Goal: Task Accomplishment & Management: Complete application form

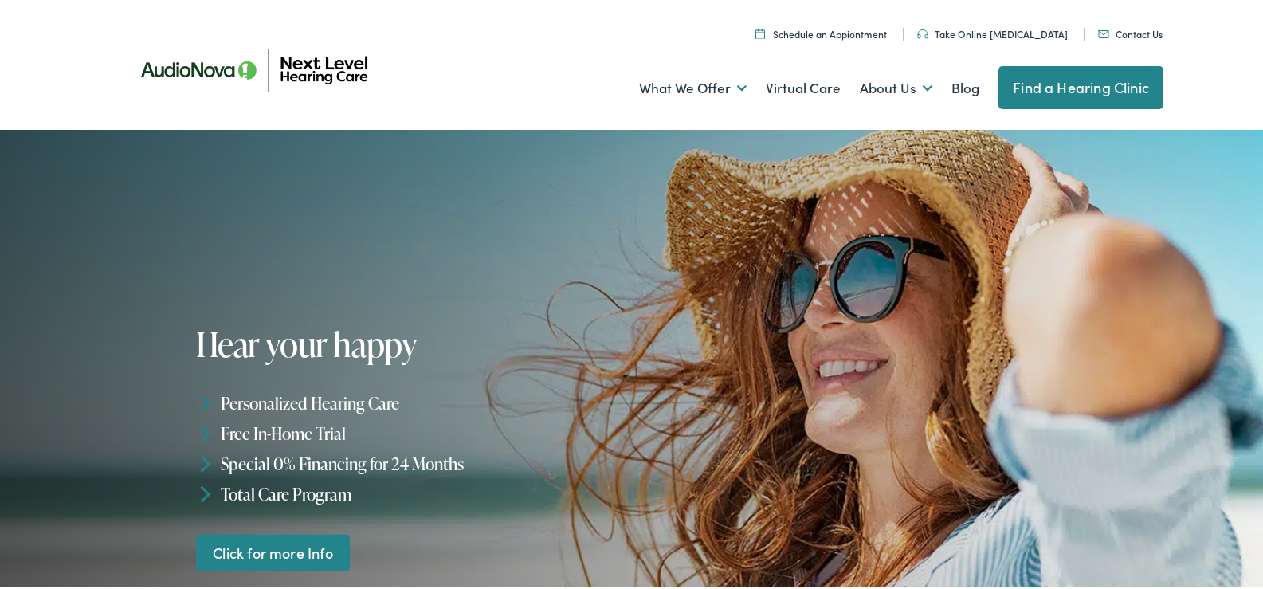
click at [1098, 25] on link "Contact Us" at bounding box center [1130, 32] width 65 height 14
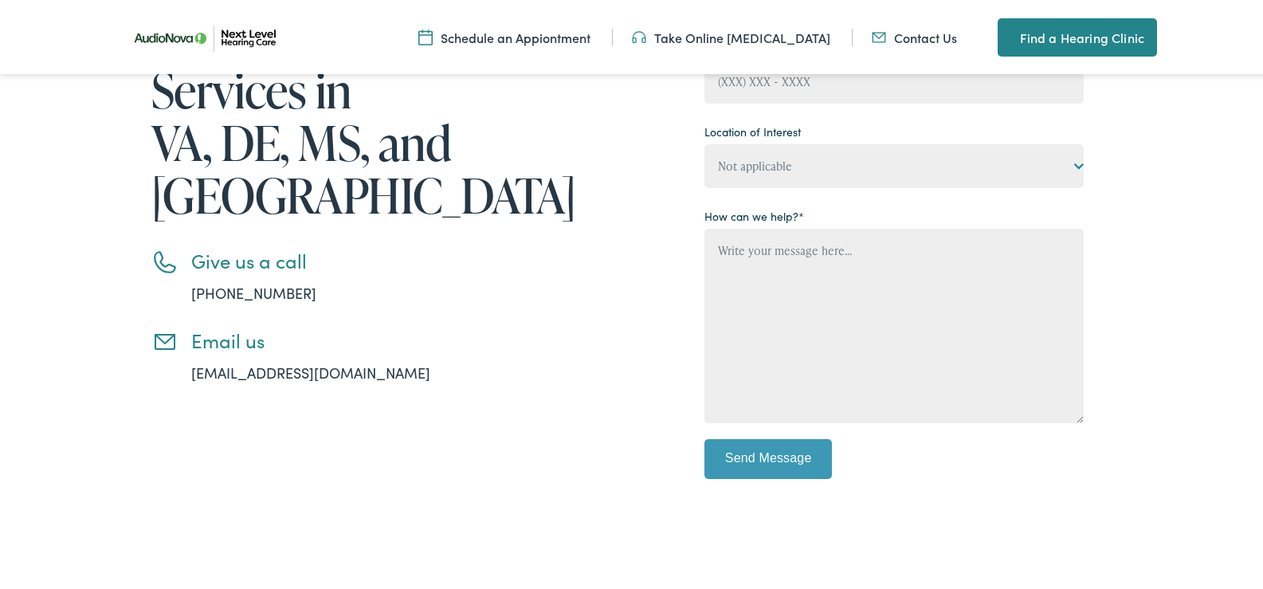
scroll to position [478, 0]
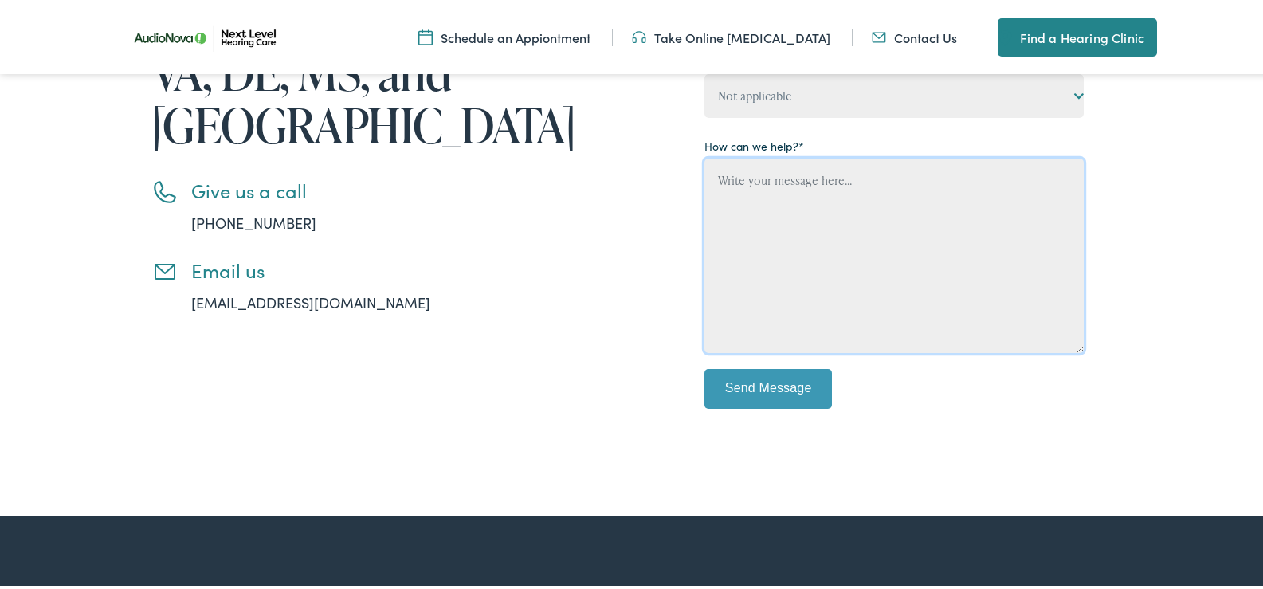
drag, startPoint x: 844, startPoint y: 263, endPoint x: 823, endPoint y: 96, distance: 168.6
click at [844, 250] on textarea "Contact form" at bounding box center [893, 253] width 379 height 194
paste textarea "Wikipedia is considered to be the World’s most significant tool for reference m…"
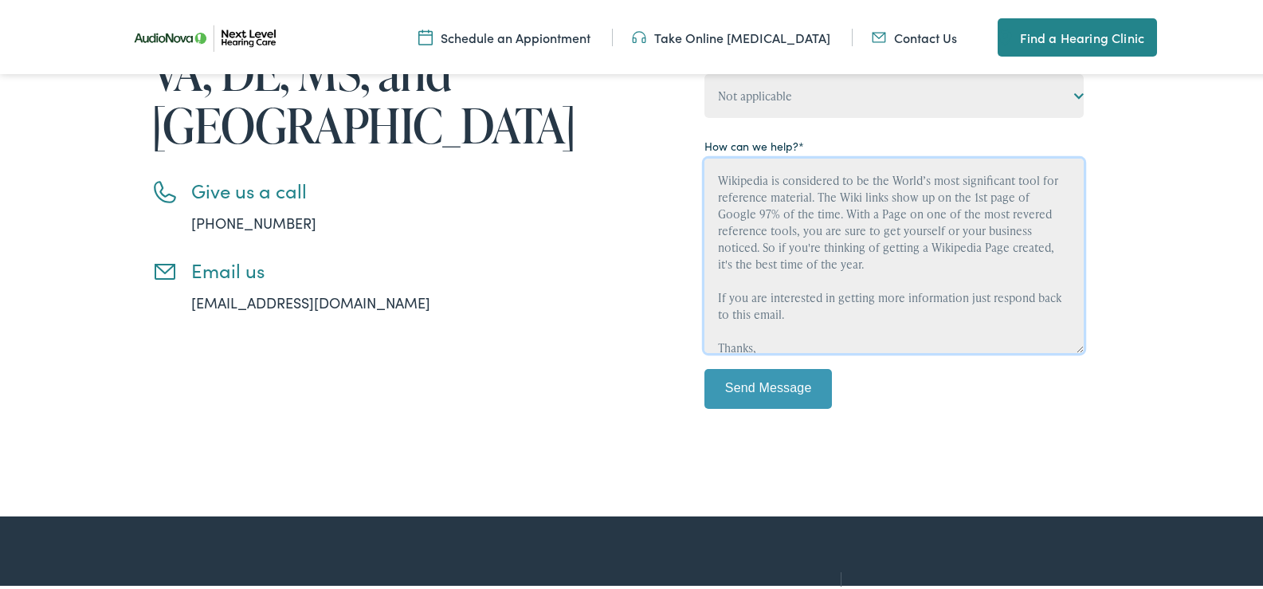
scroll to position [104, 0]
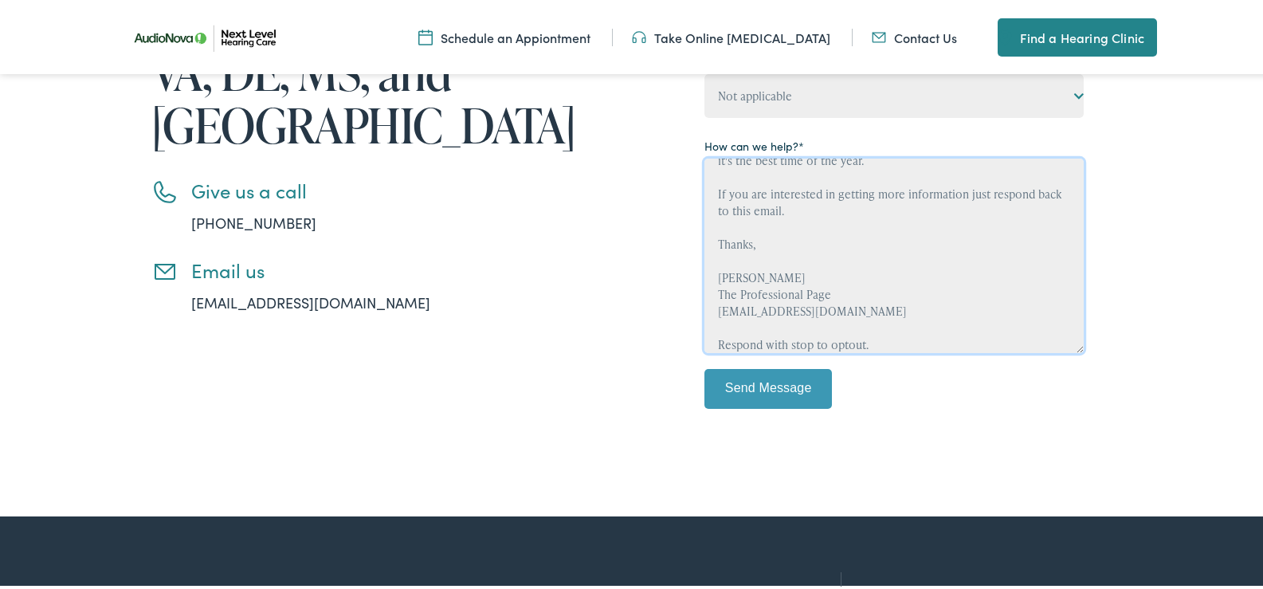
type textarea "Wikipedia is considered to be the World’s most significant tool for reference m…"
click at [808, 67] on nav "Menu Close Schedule an Appiontment Take Online Hearing Test Contact Us Find a H…" at bounding box center [637, 36] width 1275 height 72
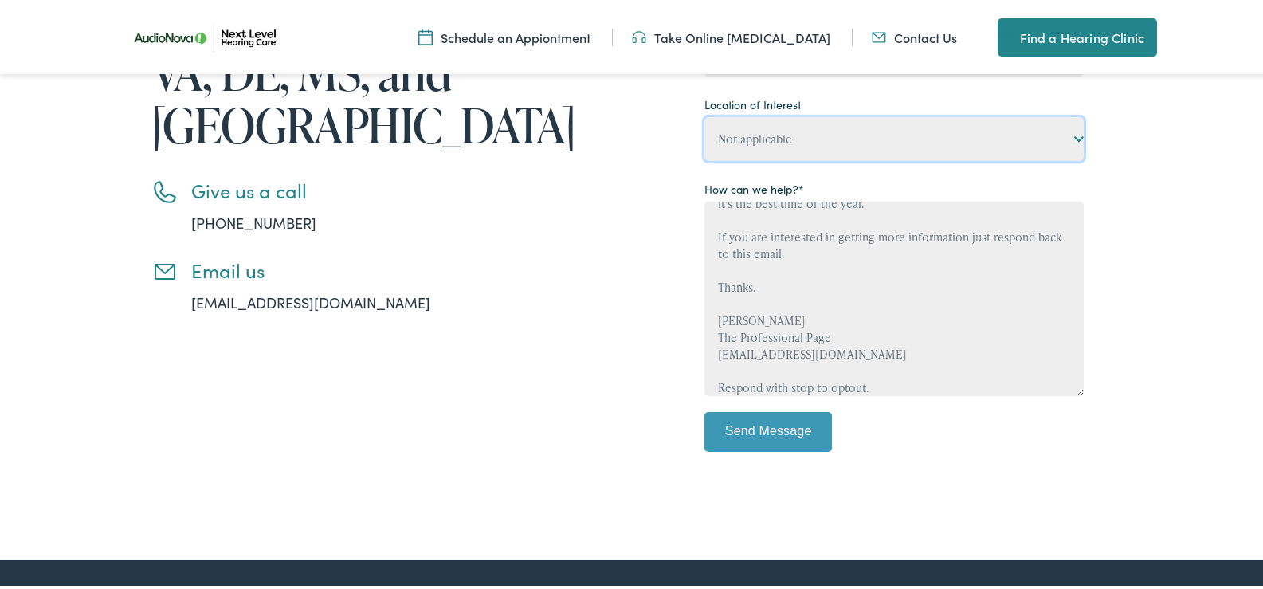
click at [818, 143] on select "Not applicable Next Level Hearing Care, Abingdon Next Level Hearing Care, Charl…" at bounding box center [893, 137] width 379 height 44
select select "Next Level Hearing Care, Culpeper"
click at [704, 115] on select "Not applicable Next Level Hearing Care, Abingdon Next Level Hearing Care, Charl…" at bounding box center [893, 137] width 379 height 44
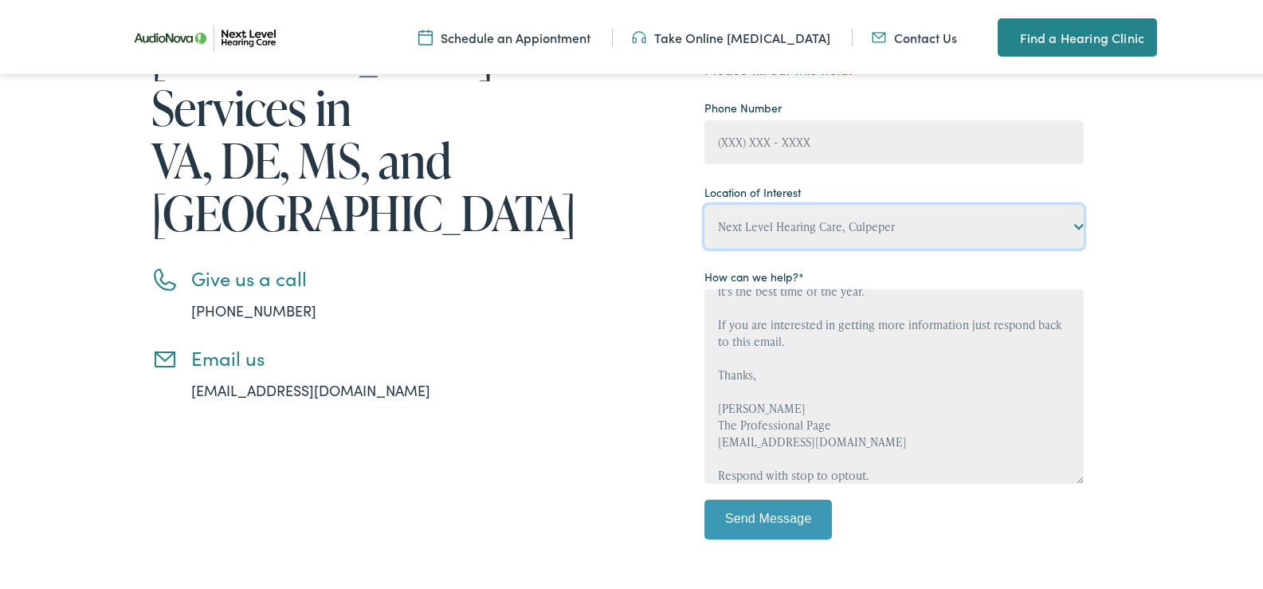
scroll to position [239, 0]
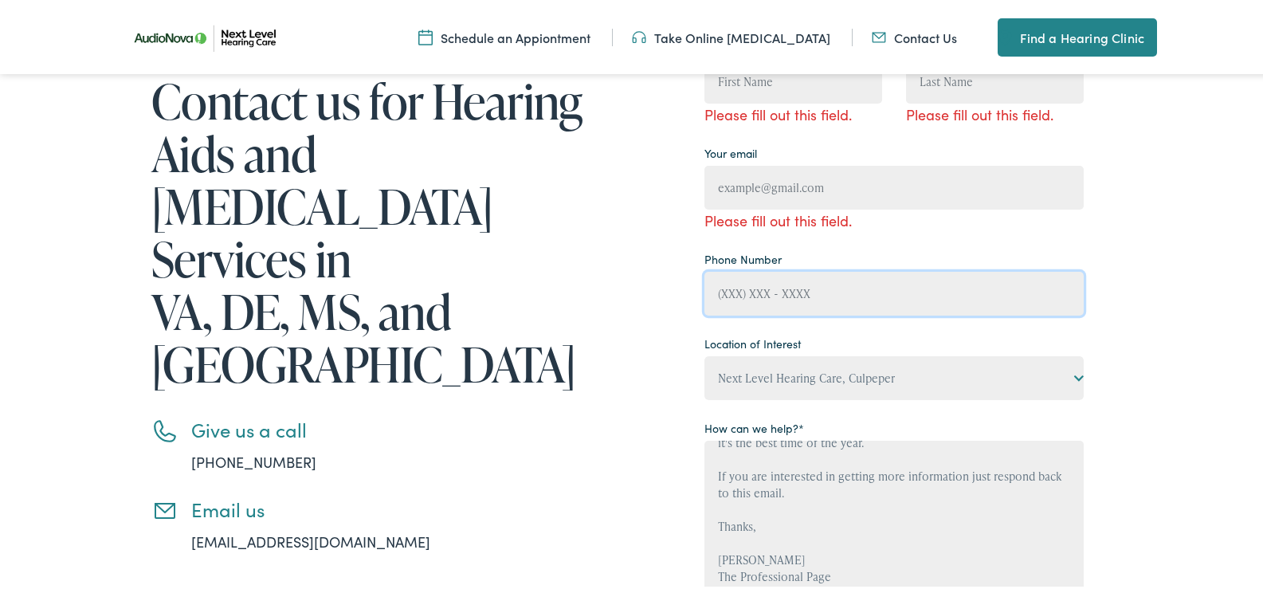
click at [814, 285] on input "Contact form" at bounding box center [893, 291] width 379 height 44
type input "(814) 980-5065"
type input "Kate Waxman"
type input "Katewaxman@theprofessionalpage.com"
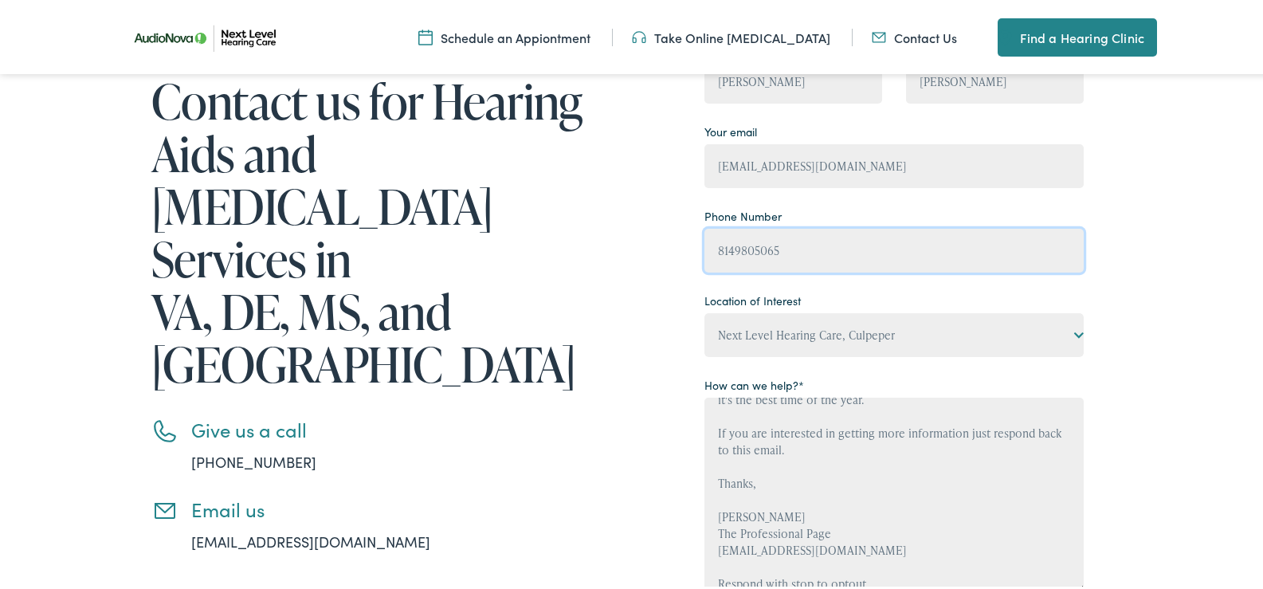
type input "(814) 980-5065"
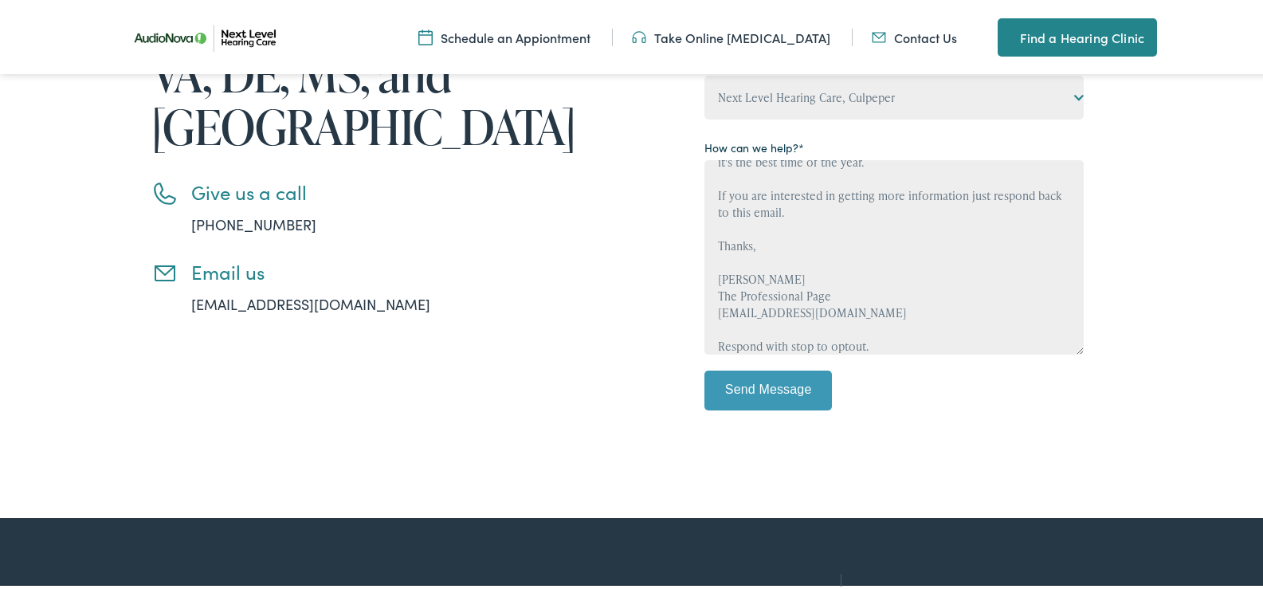
scroll to position [478, 0]
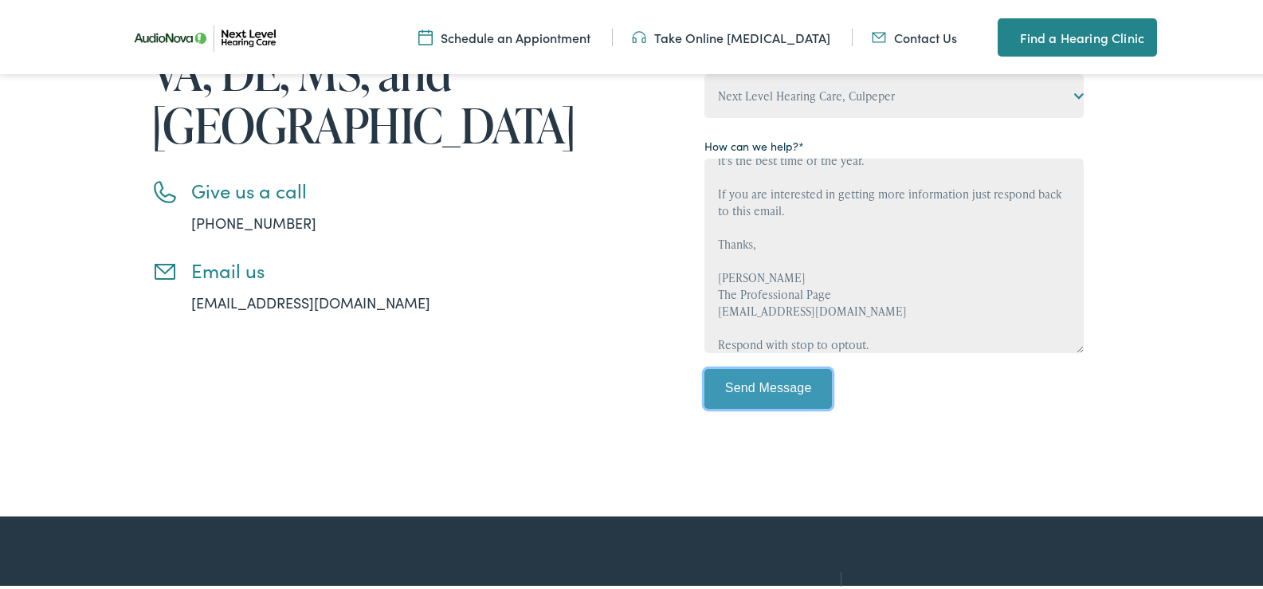
click at [790, 377] on input "Send Message" at bounding box center [767, 387] width 127 height 40
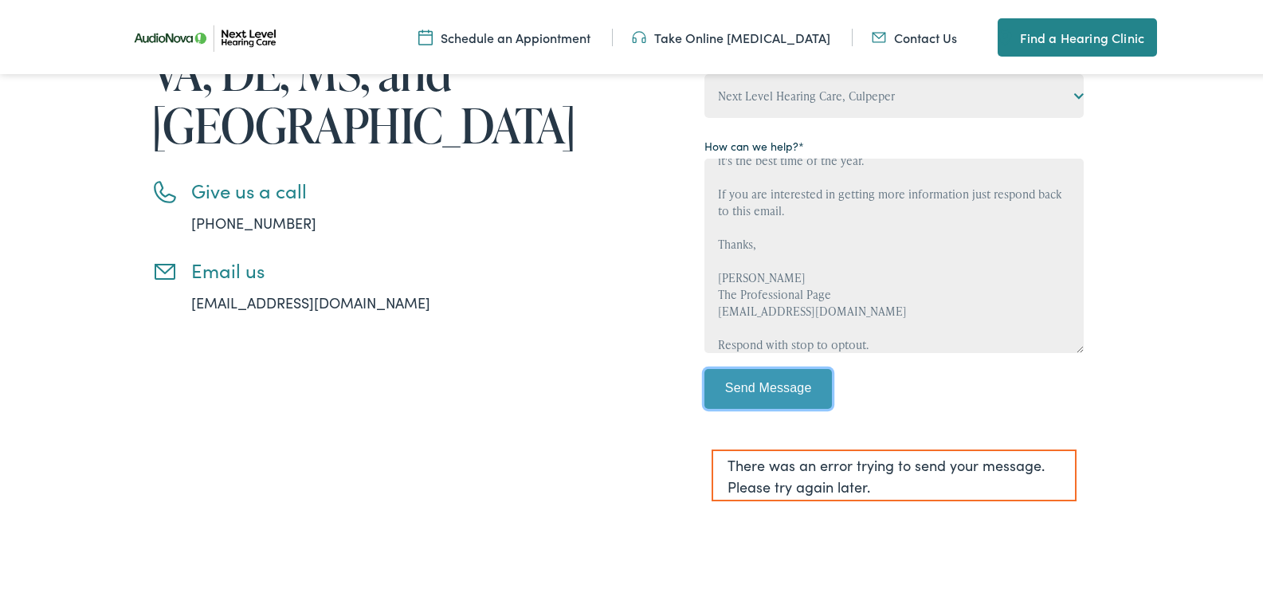
click at [790, 400] on input "Send Message" at bounding box center [767, 387] width 127 height 40
